Goal: Task Accomplishment & Management: Use online tool/utility

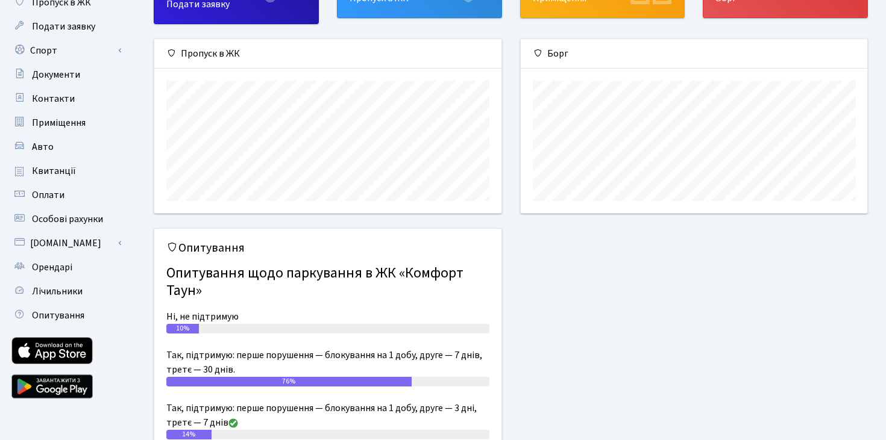
scroll to position [105, 0]
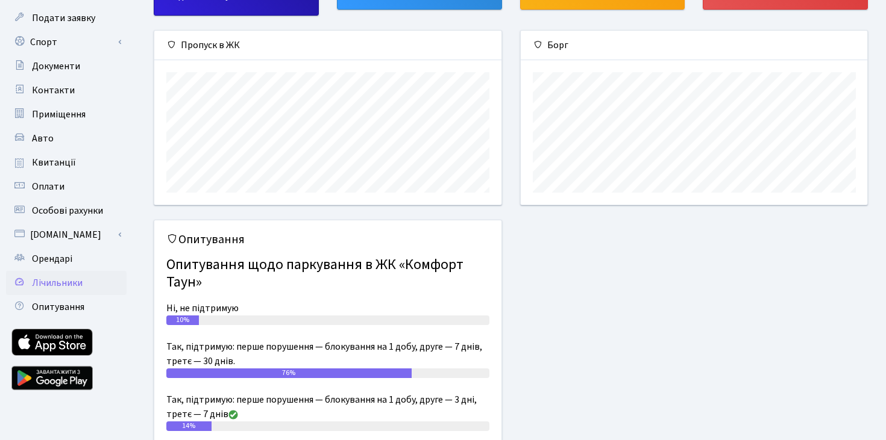
click at [67, 280] on span "Лічильники" at bounding box center [57, 283] width 51 height 13
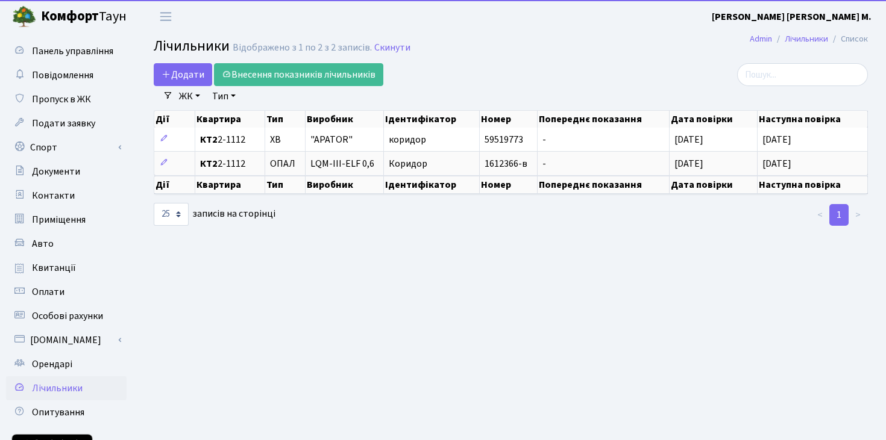
select select "25"
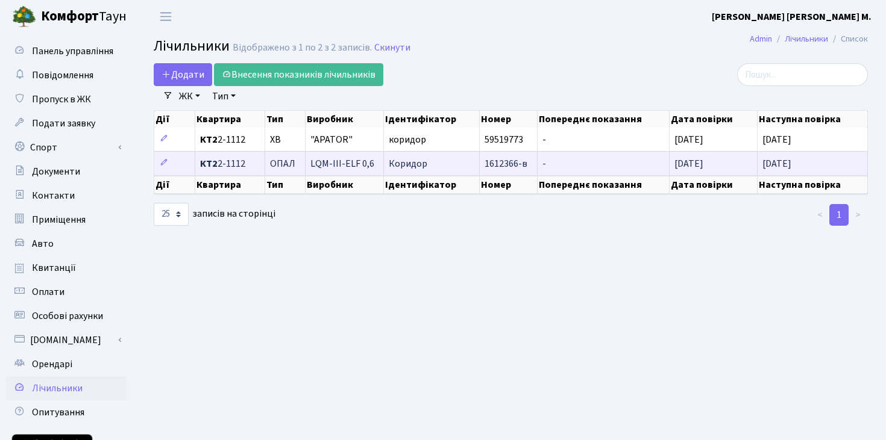
click at [791, 165] on span "[DATE]" at bounding box center [776, 163] width 29 height 13
click at [166, 163] on icon at bounding box center [164, 162] width 8 height 8
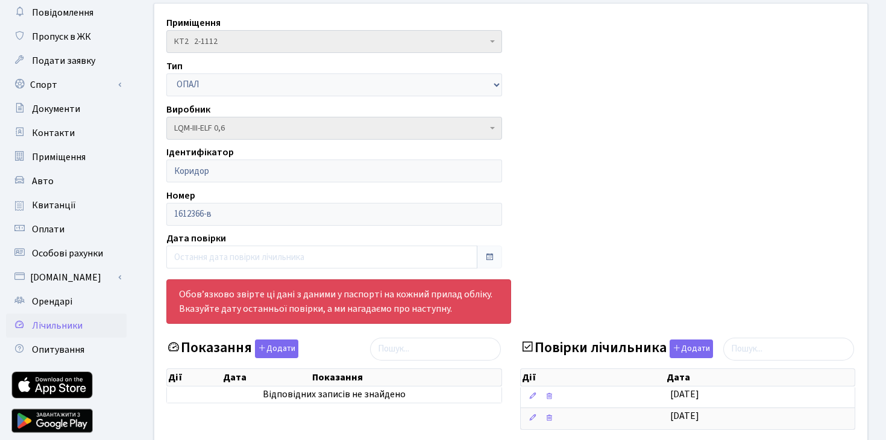
scroll to position [66, 0]
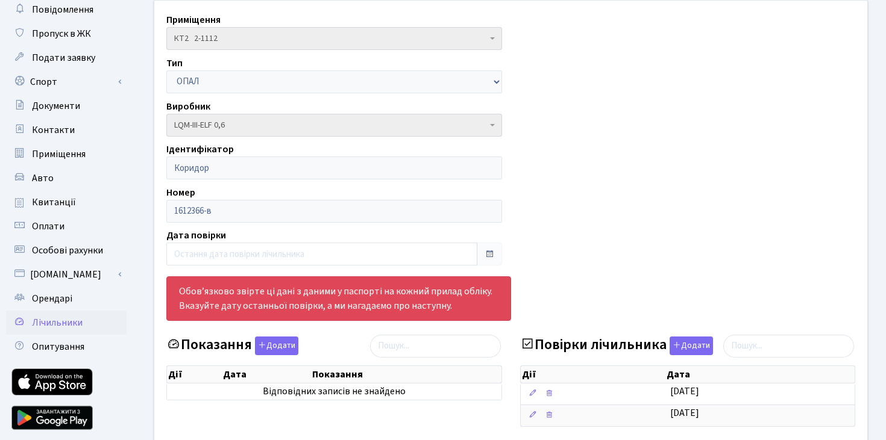
click at [545, 287] on div "Обов’язково звірте ці дані з даними у паспорті на кожний прилад обліку. Вказуйт…" at bounding box center [510, 301] width 707 height 59
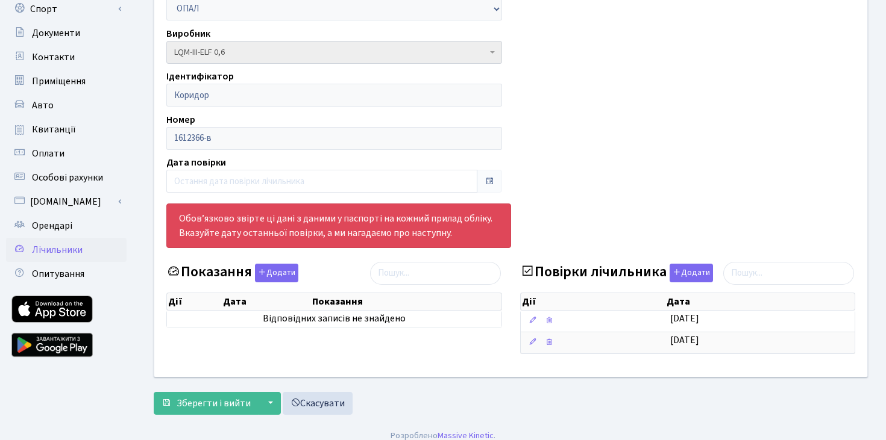
scroll to position [142, 0]
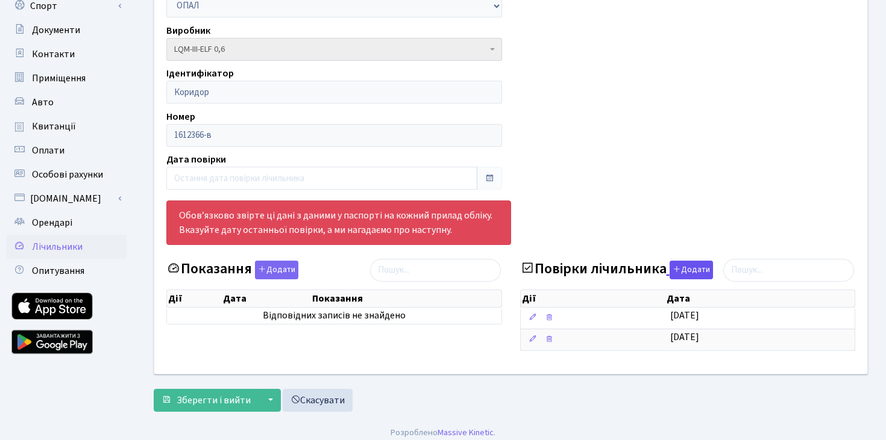
click at [682, 271] on button "Додати" at bounding box center [690, 270] width 43 height 19
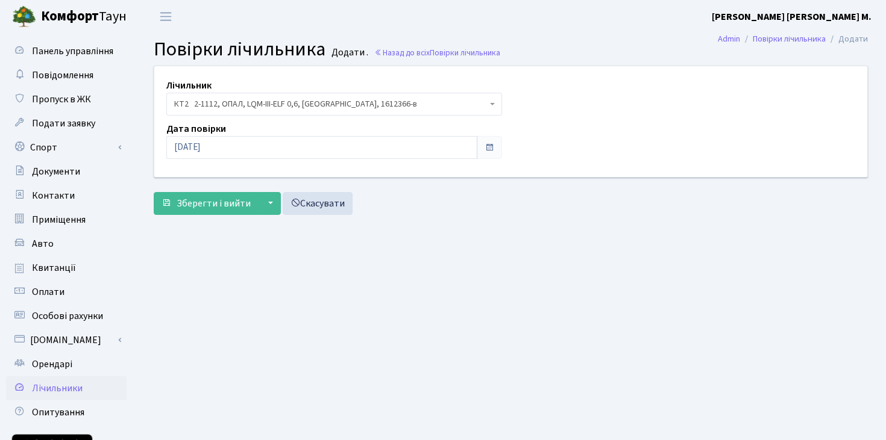
click at [489, 150] on span at bounding box center [489, 148] width 10 height 10
click at [253, 148] on input "02.10.2025" at bounding box center [321, 147] width 311 height 23
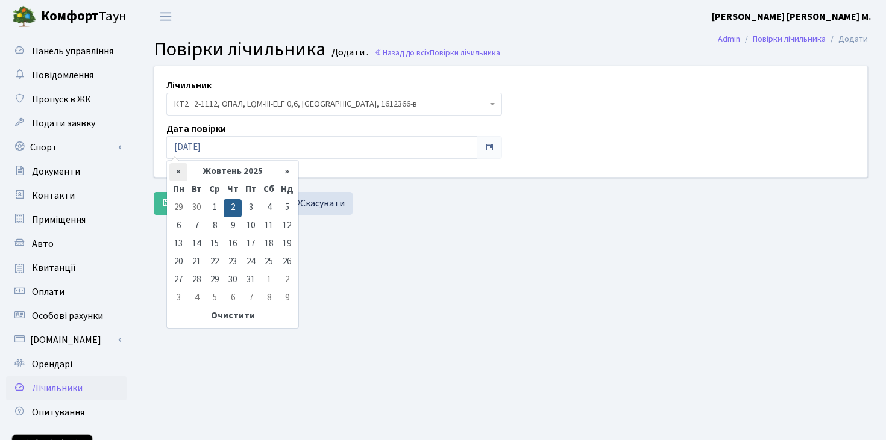
click at [180, 172] on th "«" at bounding box center [178, 172] width 18 height 18
click at [247, 241] on td "12" at bounding box center [251, 245] width 18 height 18
type input "[DATE]"
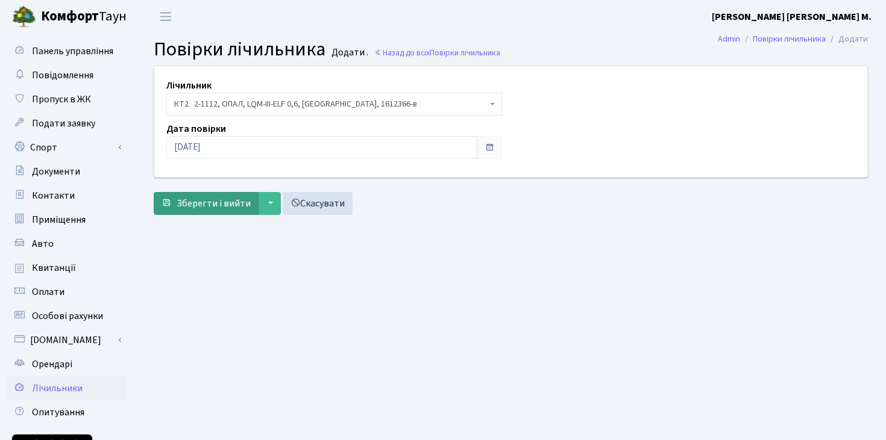
click at [199, 204] on span "Зберегти і вийти" at bounding box center [214, 203] width 74 height 13
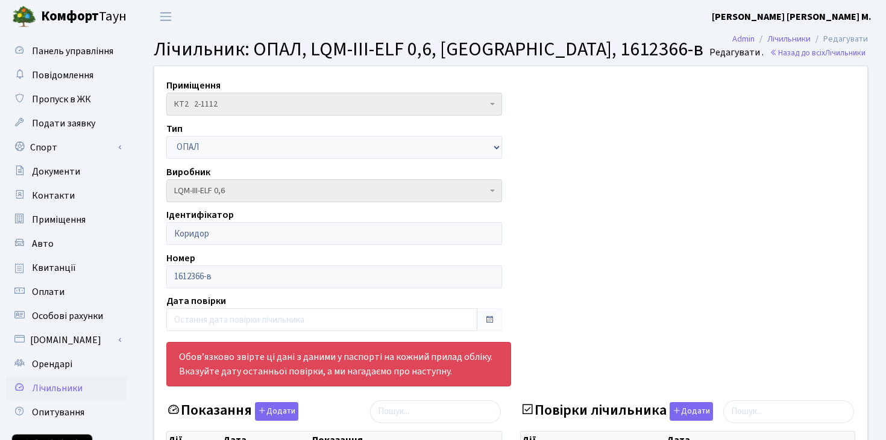
click at [69, 385] on span "Лічильники" at bounding box center [57, 388] width 51 height 13
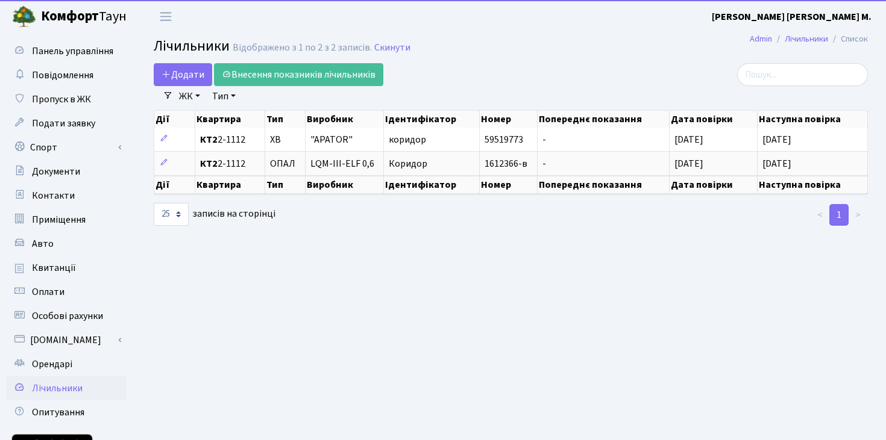
select select "25"
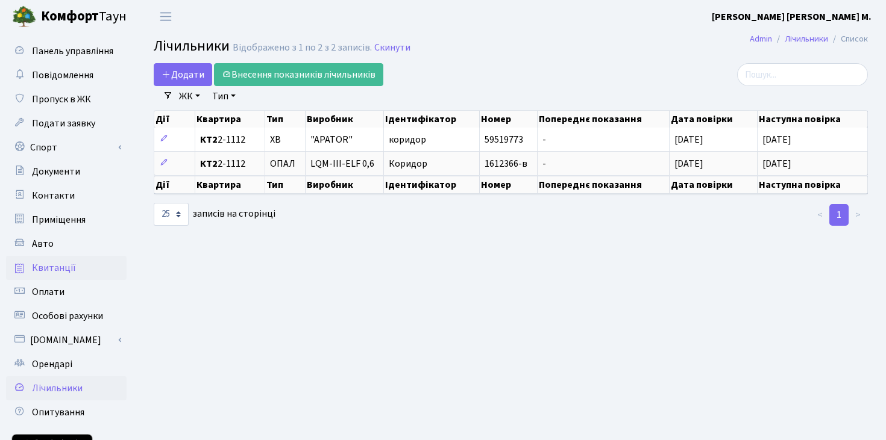
click at [57, 266] on span "Квитанції" at bounding box center [54, 267] width 44 height 13
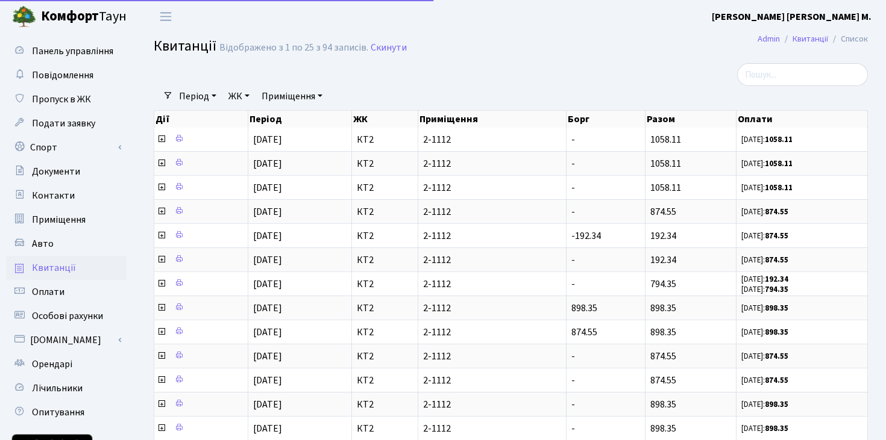
select select "25"
